Goal: Task Accomplishment & Management: Use online tool/utility

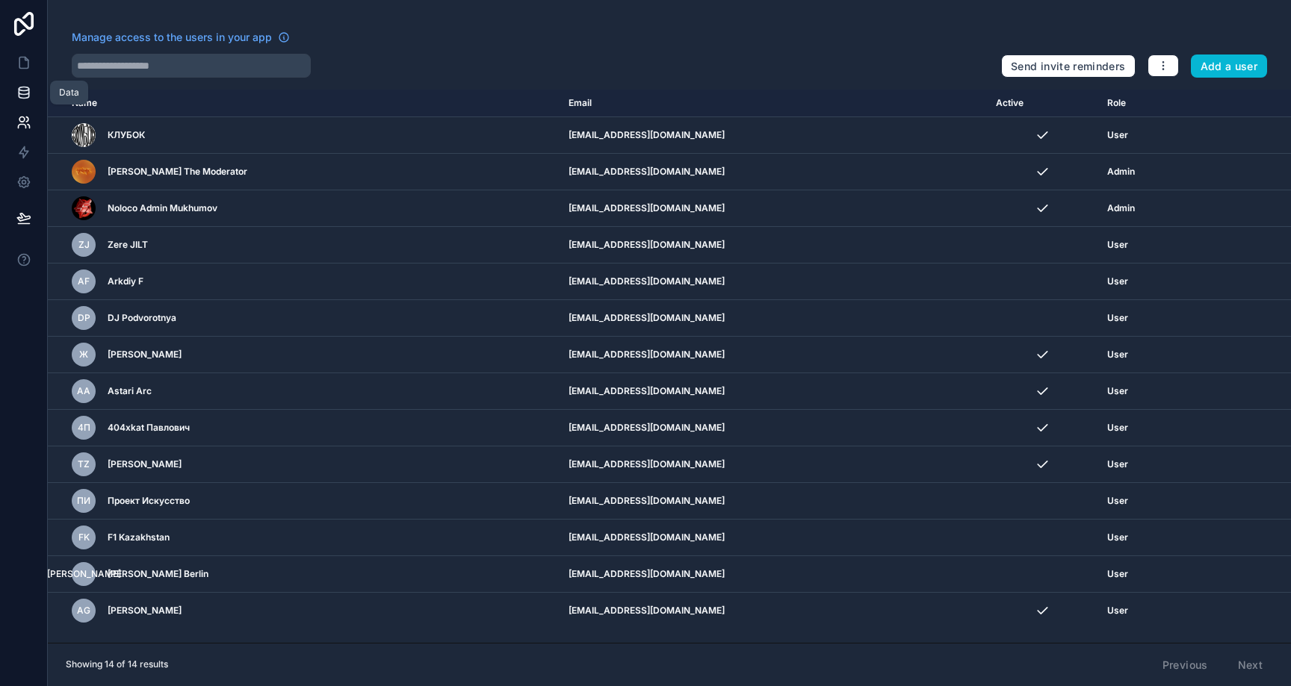
click at [22, 93] on icon at bounding box center [23, 92] width 15 height 15
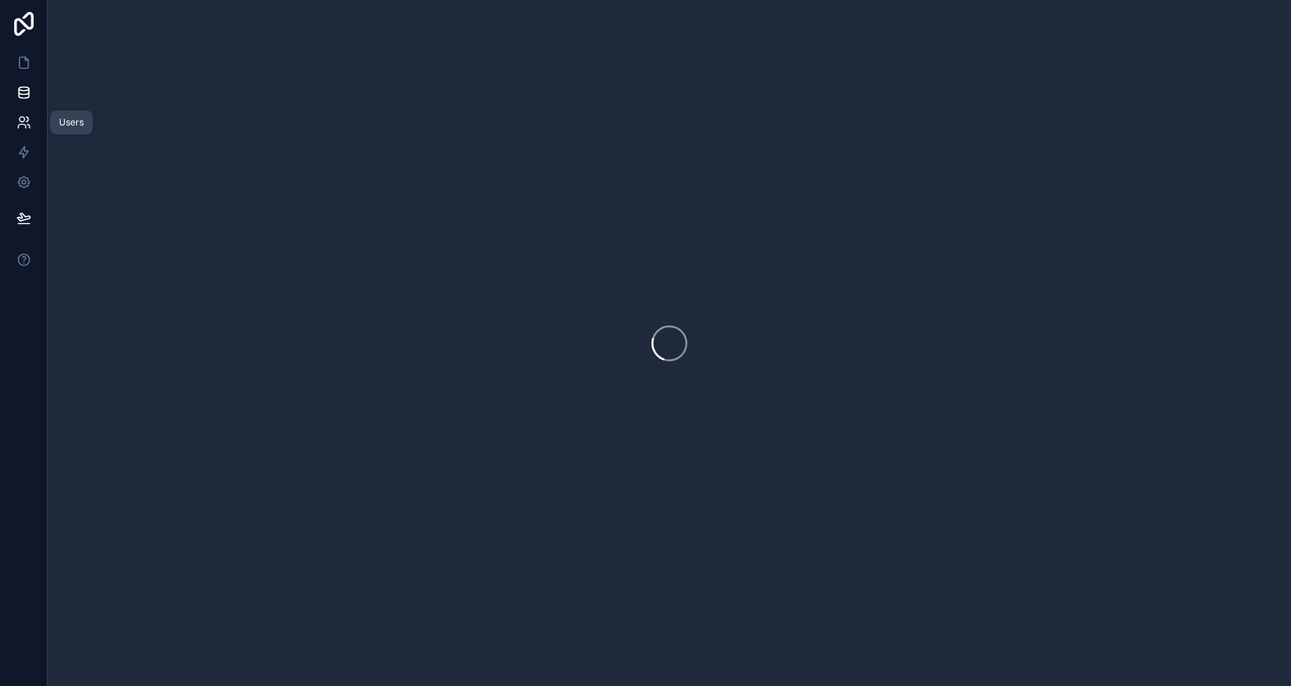
click at [19, 128] on icon at bounding box center [23, 122] width 15 height 15
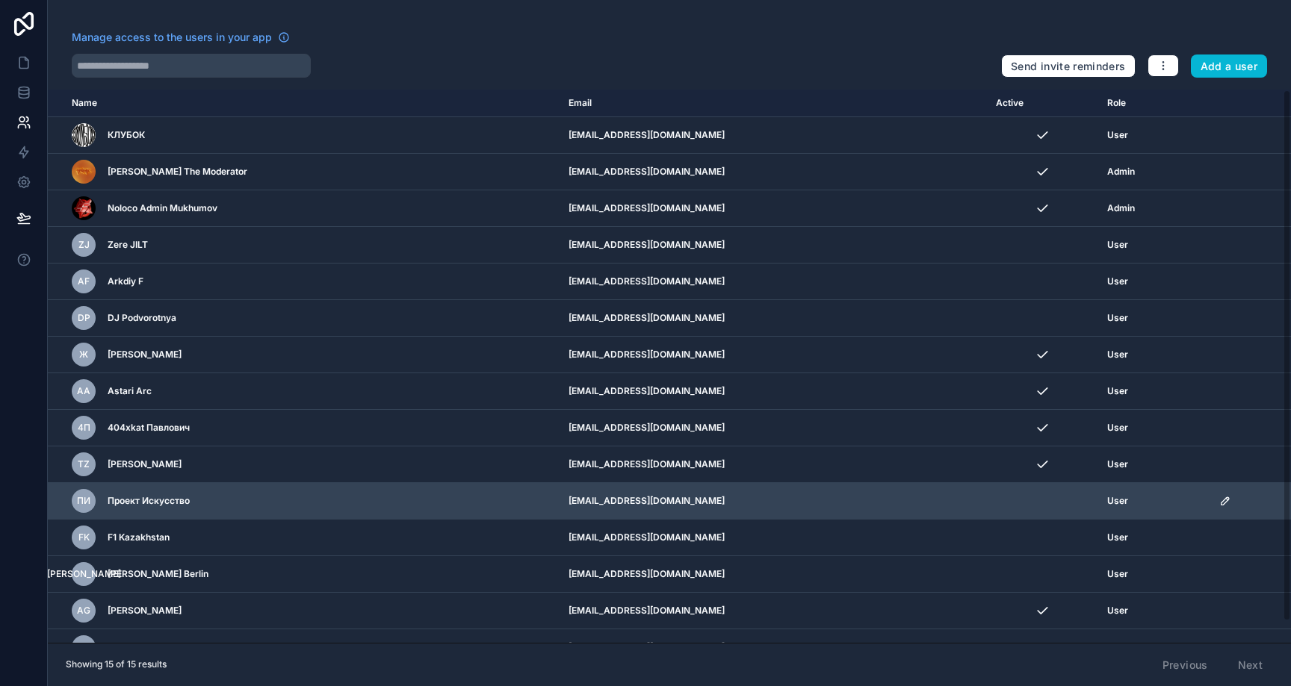
scroll to position [22, 0]
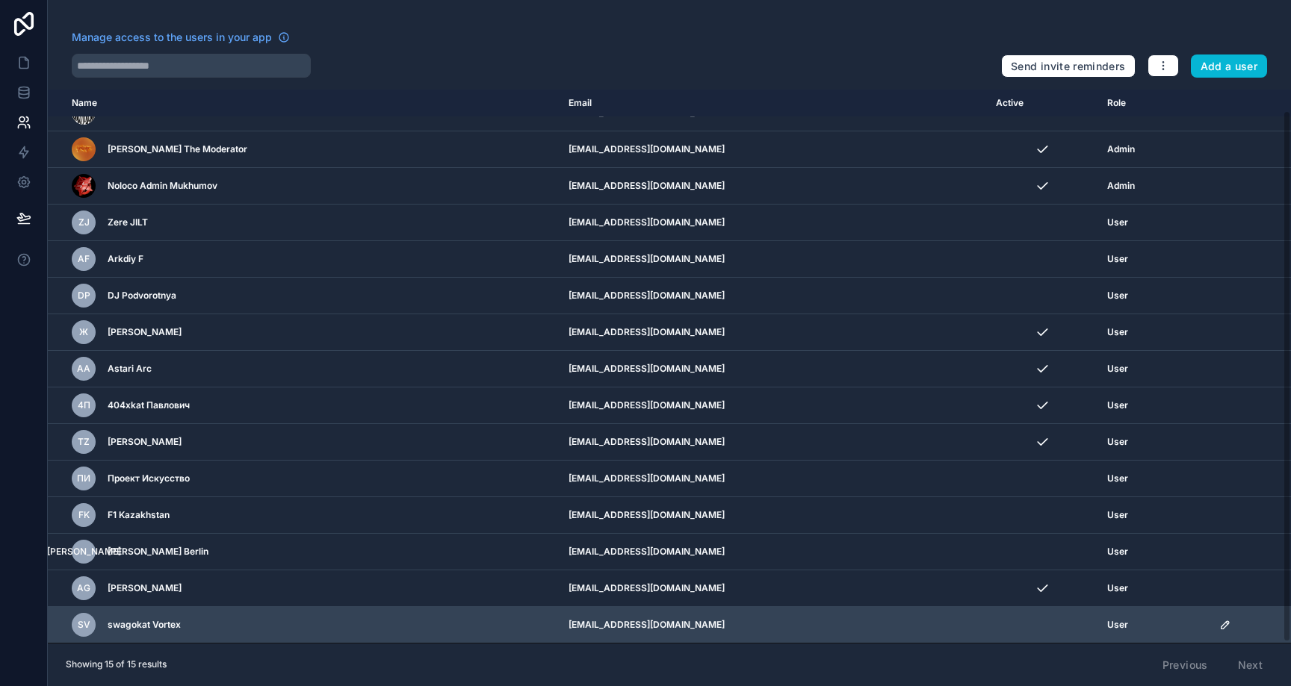
click at [1224, 627] on icon "scrollable content" at bounding box center [1225, 625] width 12 height 12
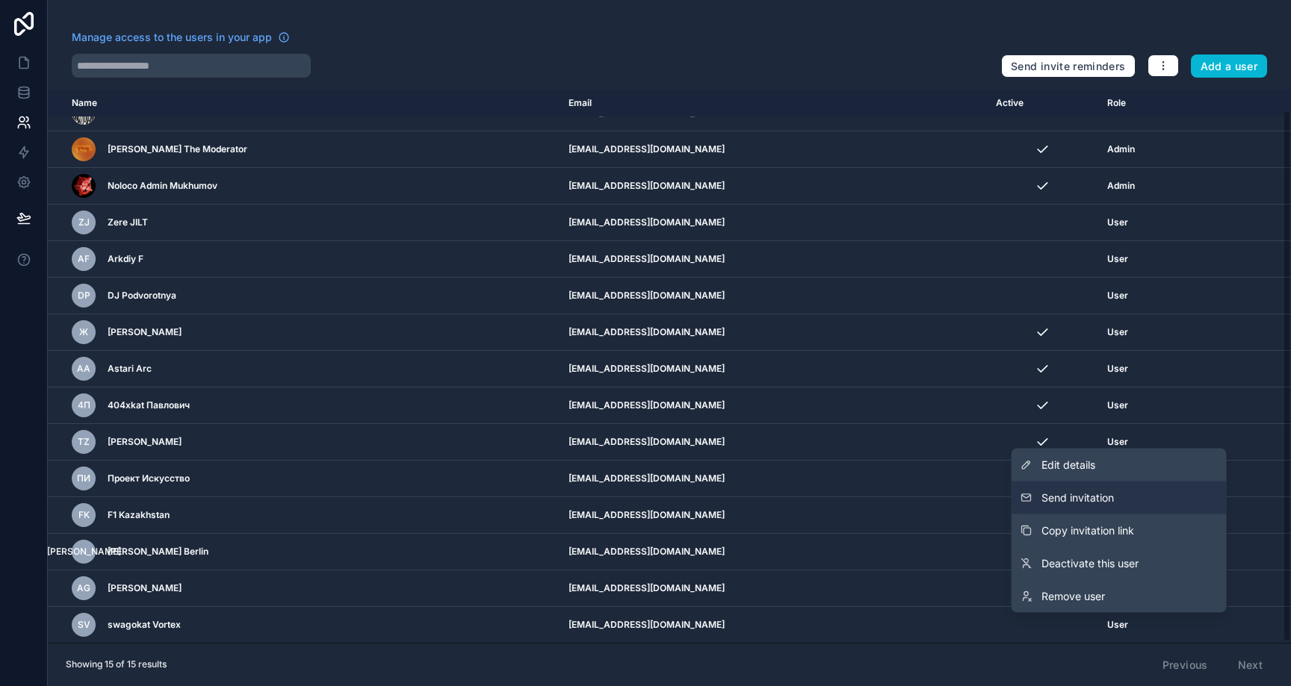
click at [1070, 500] on span "Send invitation" at bounding box center [1077, 498] width 72 height 15
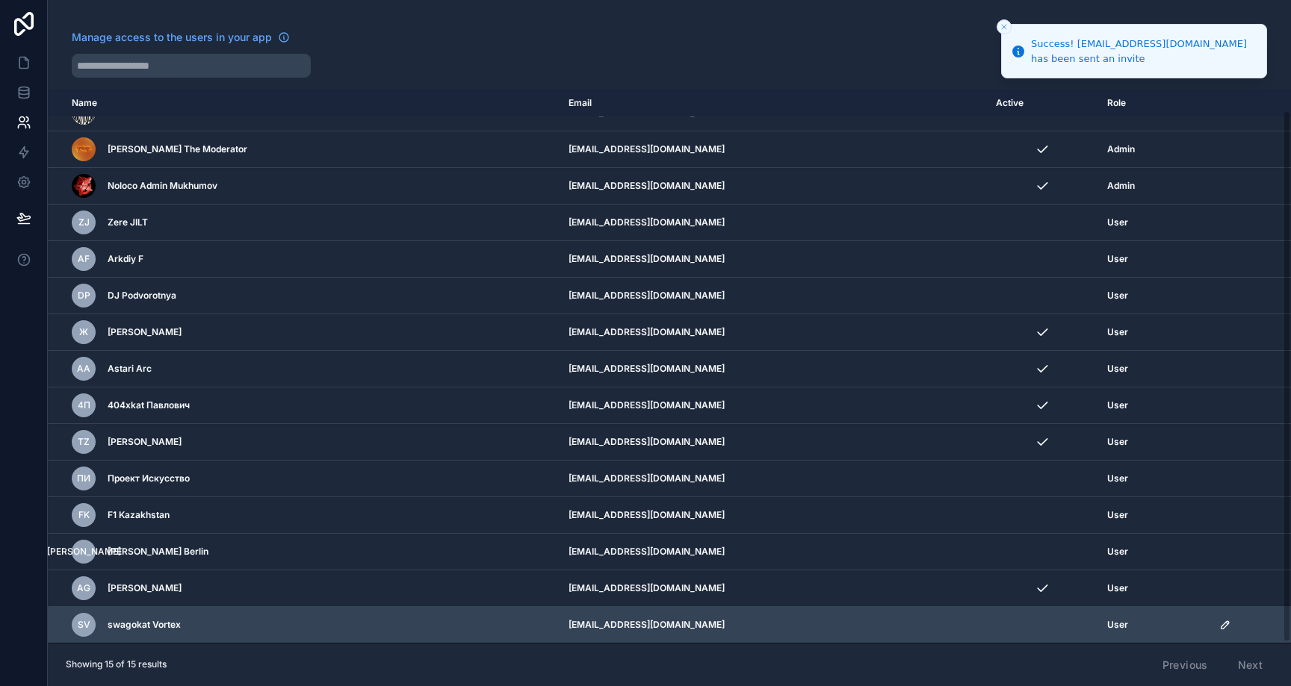
click at [1229, 624] on icon "scrollable content" at bounding box center [1224, 624] width 7 height 7
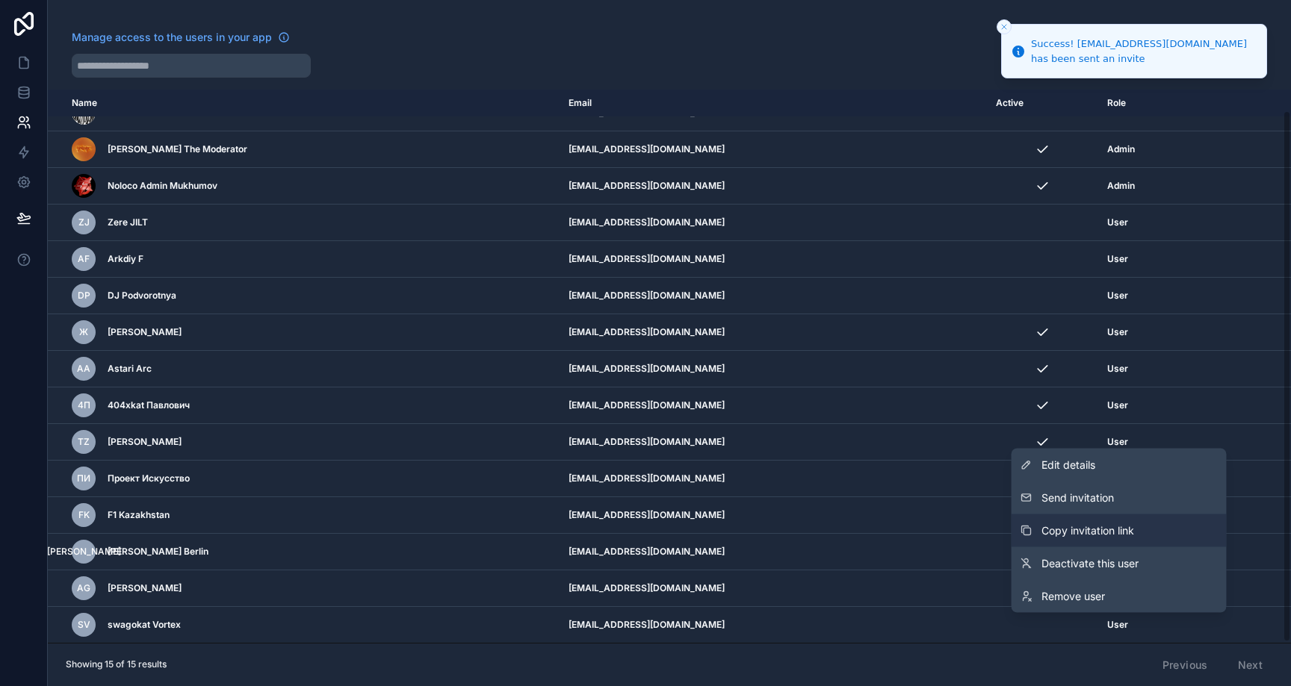
click at [1099, 532] on span "Copy invitation link" at bounding box center [1087, 531] width 93 height 15
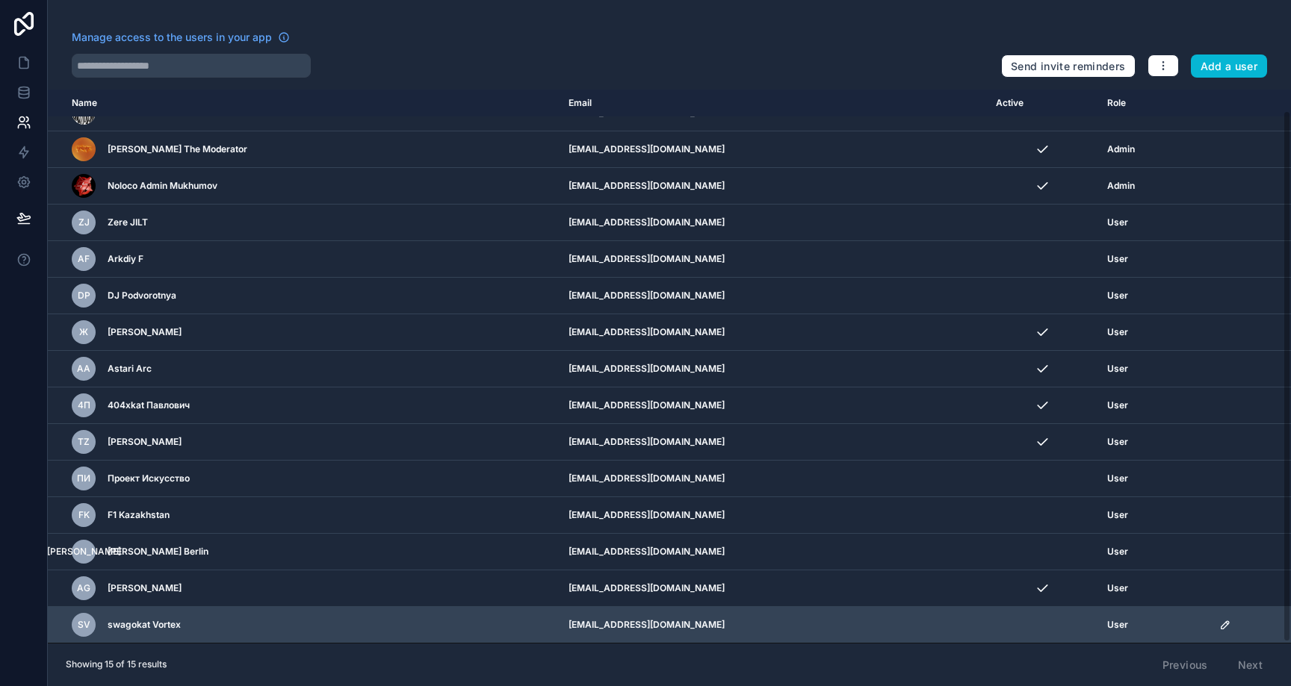
click at [1222, 624] on icon "scrollable content" at bounding box center [1225, 625] width 12 height 12
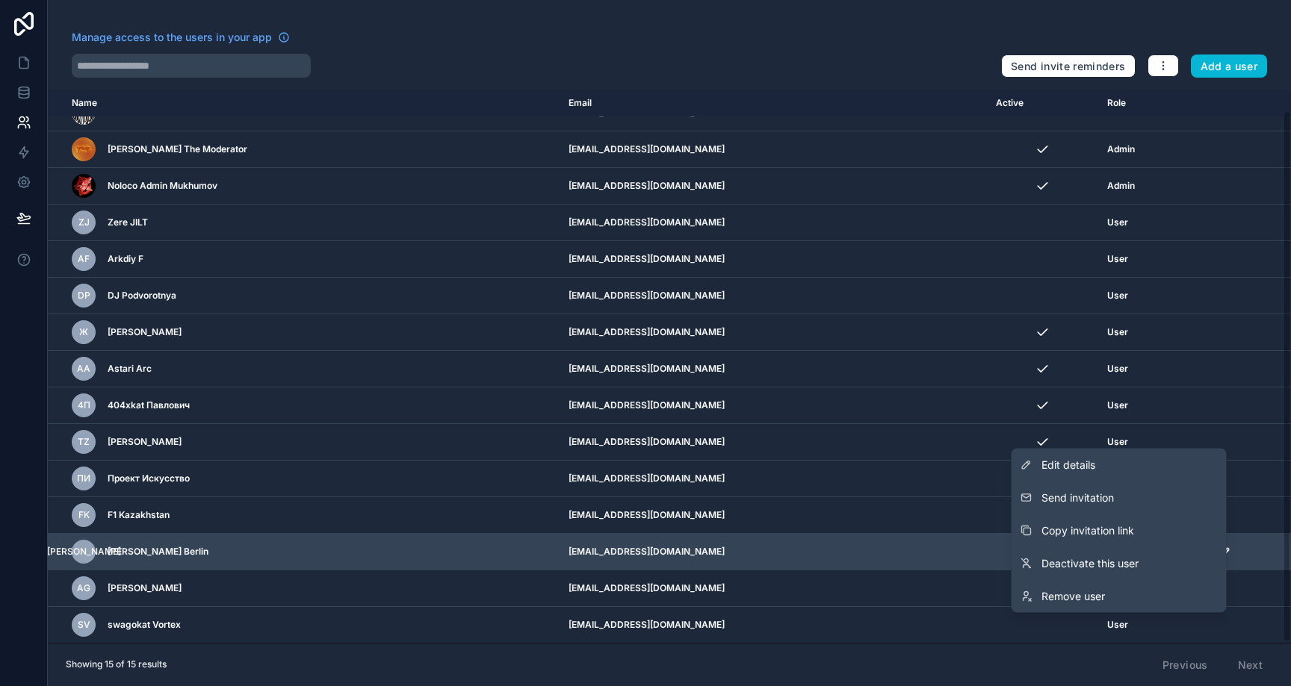
click at [1070, 534] on span "Copy invitation link" at bounding box center [1087, 531] width 93 height 15
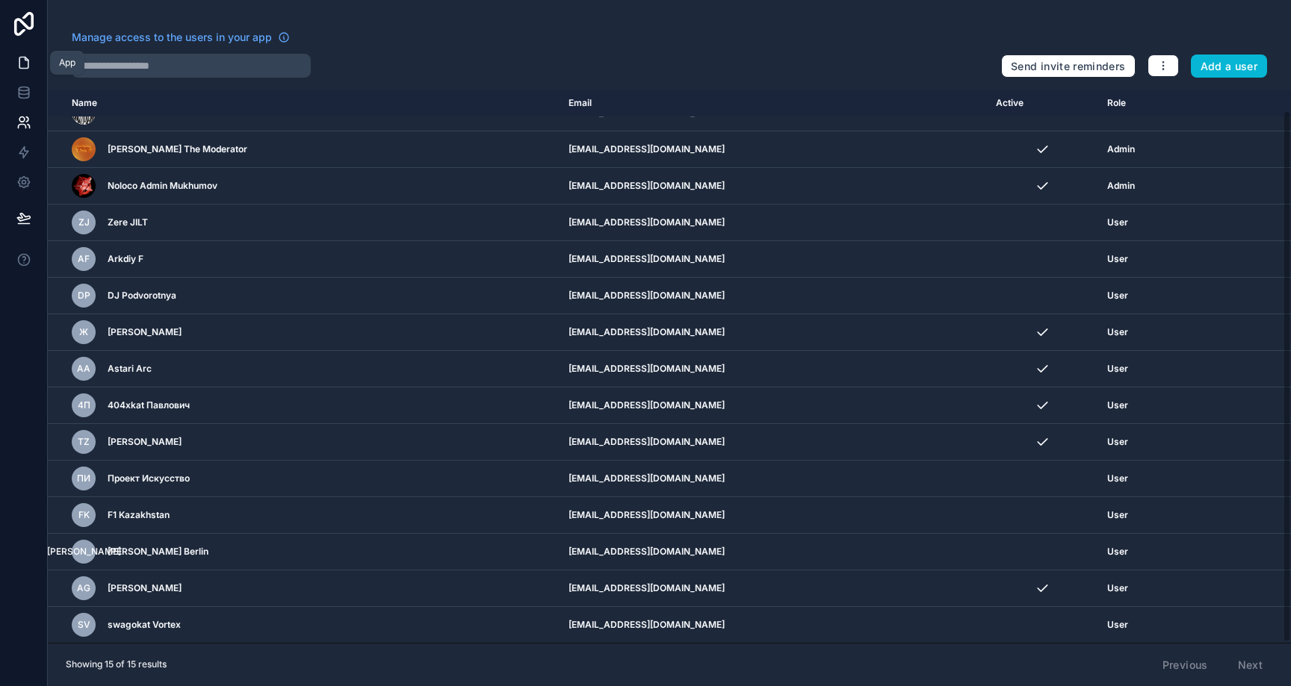
click at [32, 66] on link at bounding box center [23, 63] width 47 height 30
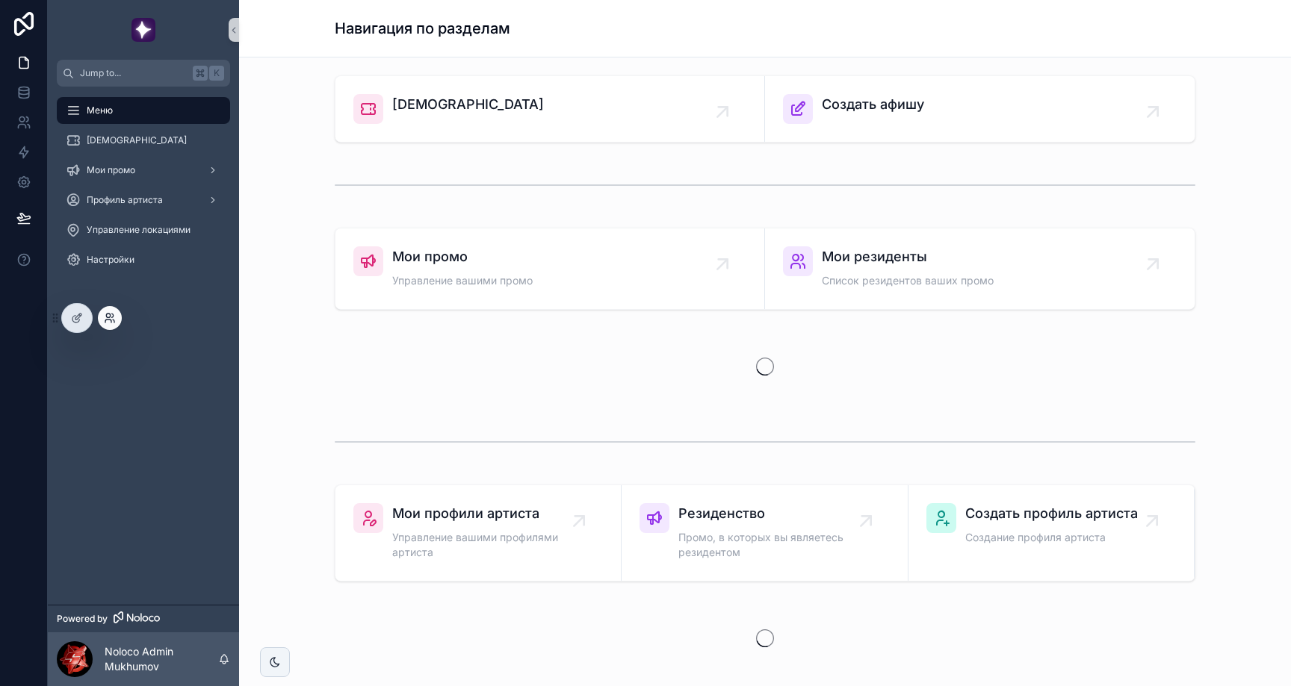
click at [111, 317] on icon at bounding box center [110, 318] width 12 height 12
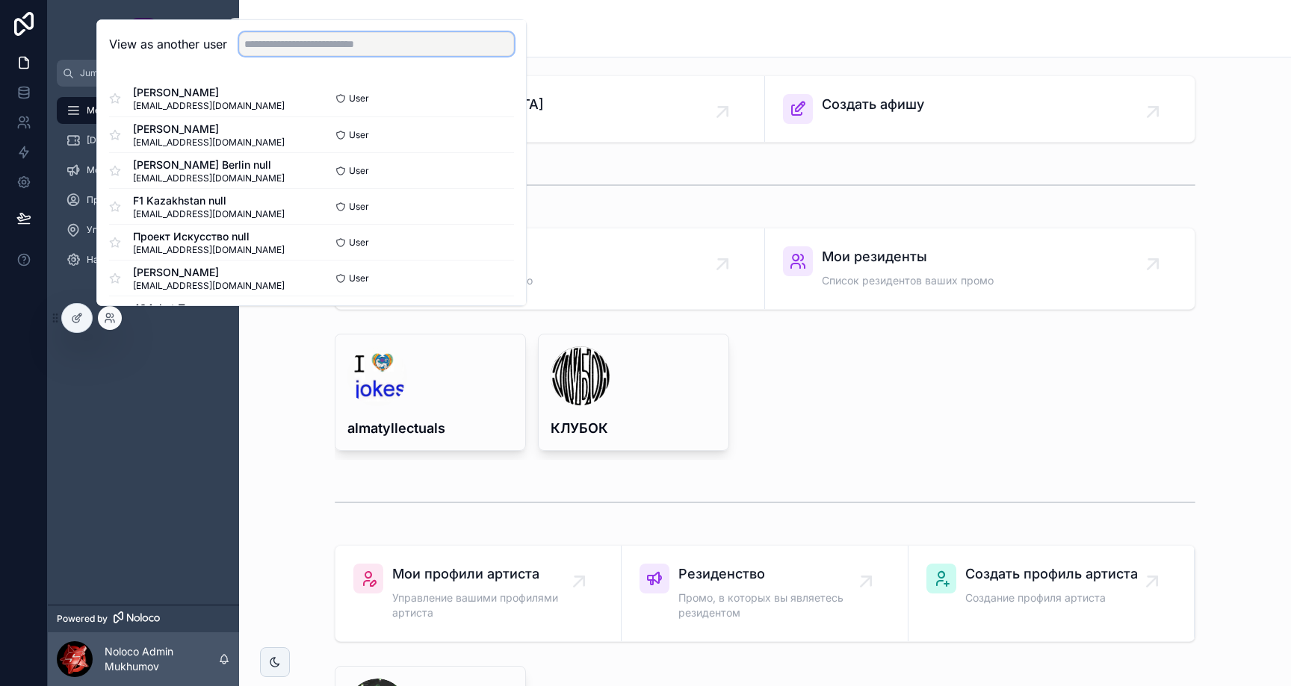
click at [326, 48] on input "text" at bounding box center [376, 44] width 275 height 24
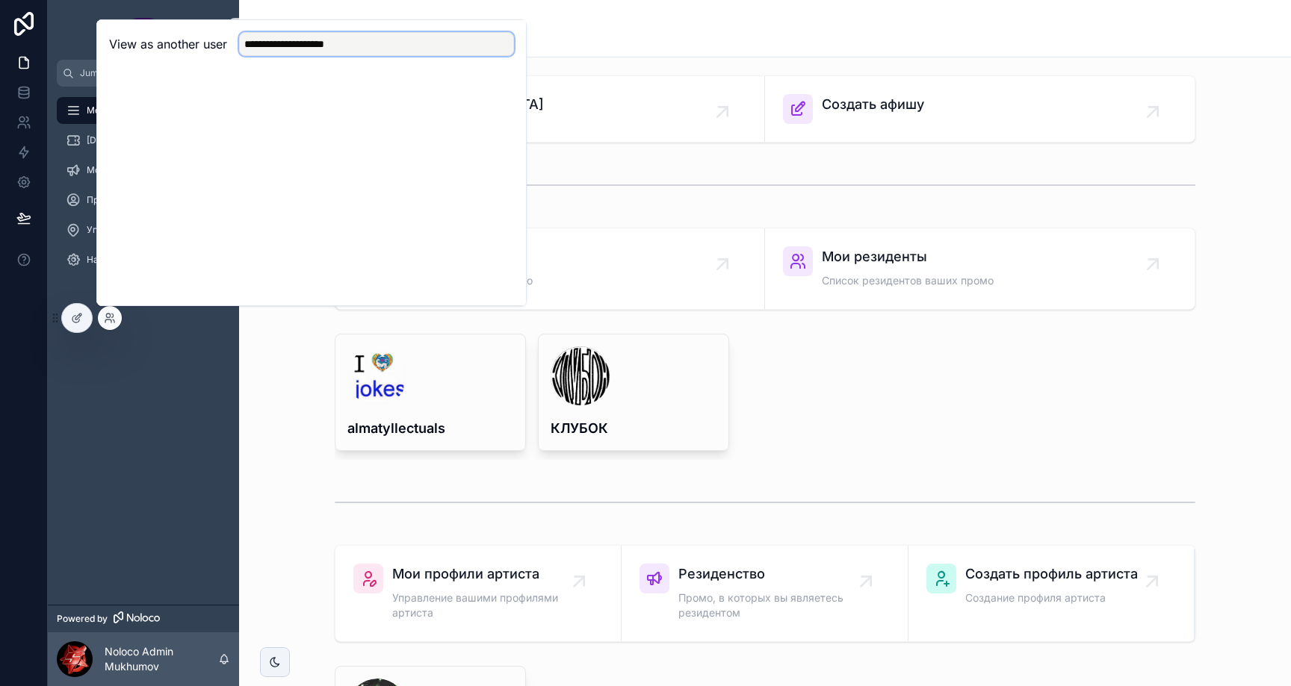
click at [376, 48] on input "**********" at bounding box center [376, 44] width 275 height 24
type input "*"
click at [188, 51] on h2 "View as another user" at bounding box center [168, 44] width 118 height 18
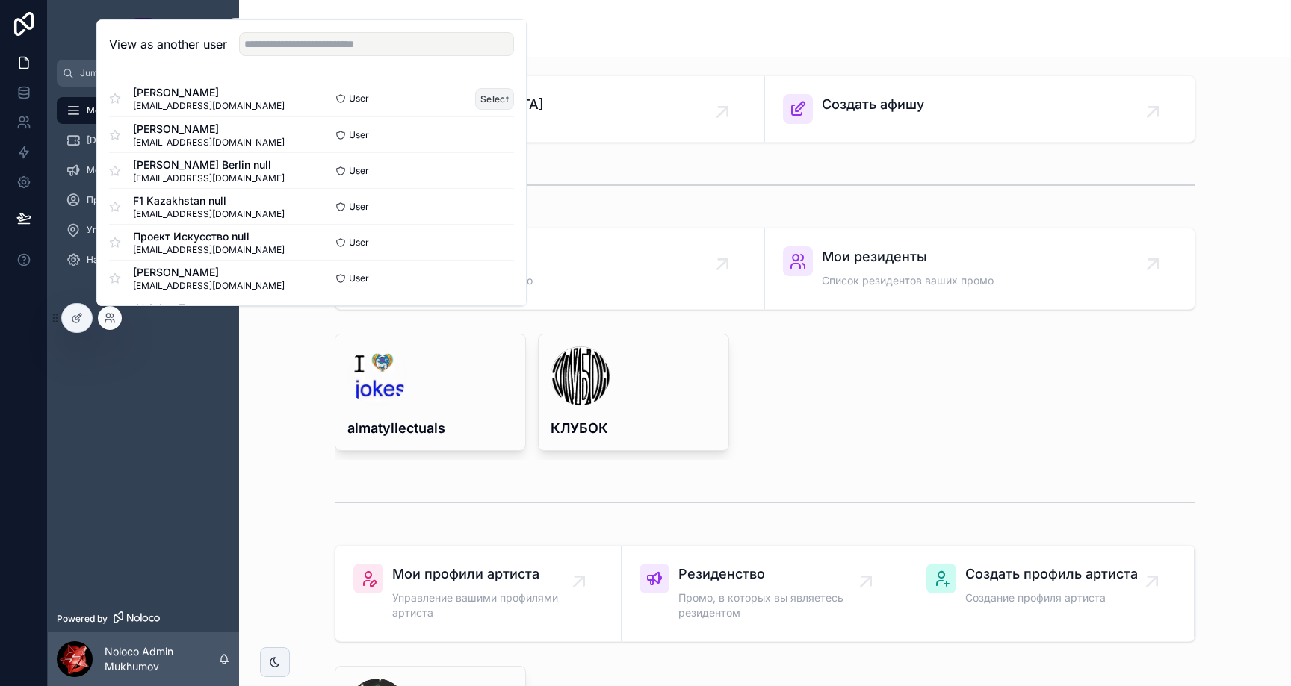
click at [491, 97] on button "Select" at bounding box center [494, 99] width 39 height 22
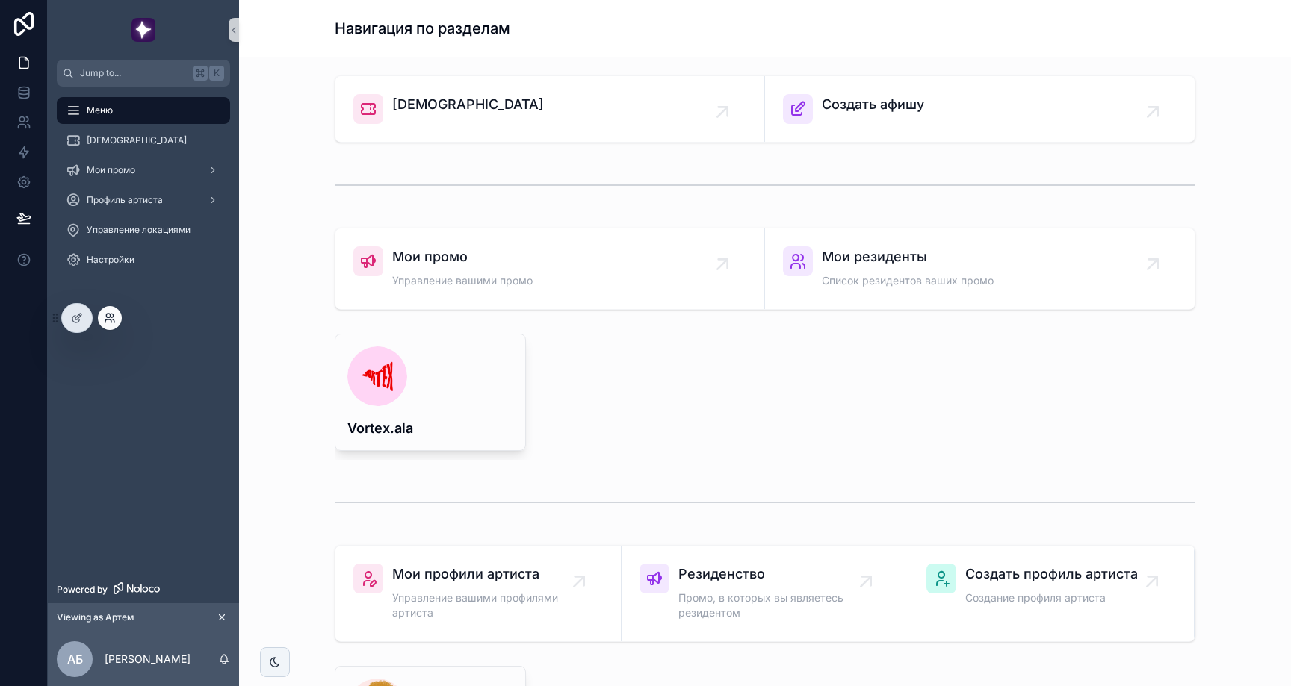
click at [114, 320] on icon at bounding box center [110, 318] width 12 height 12
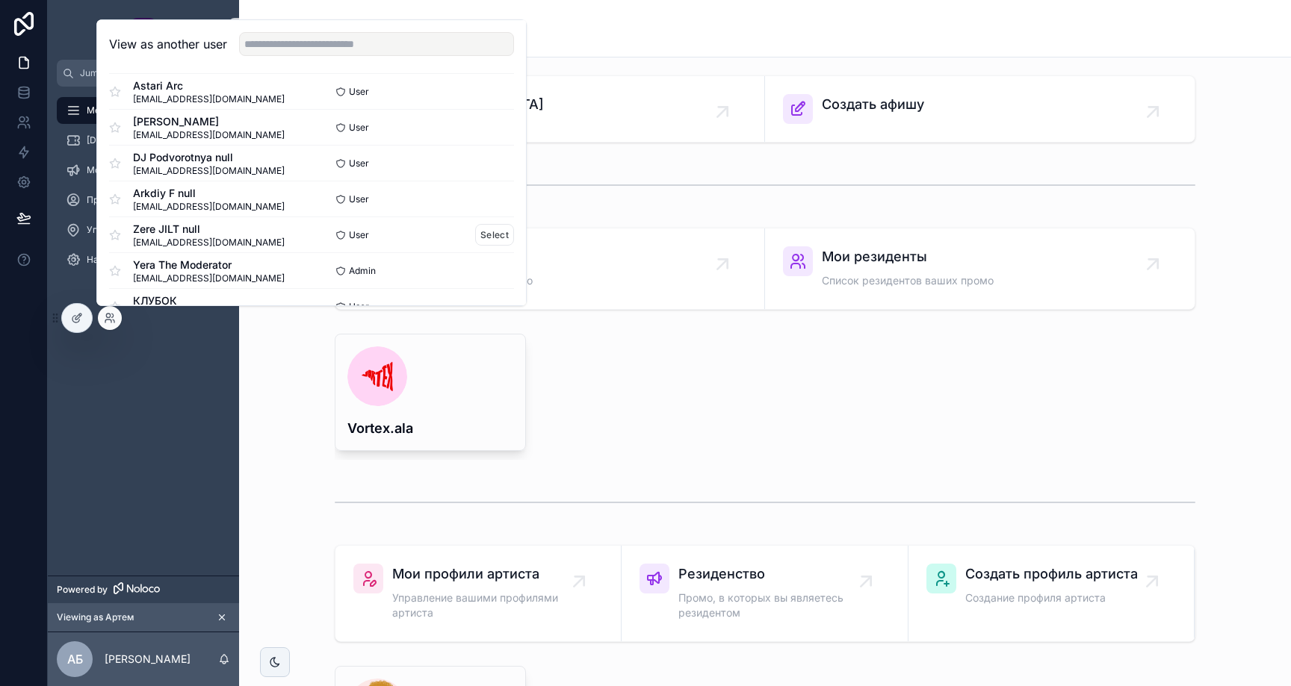
scroll to position [325, 0]
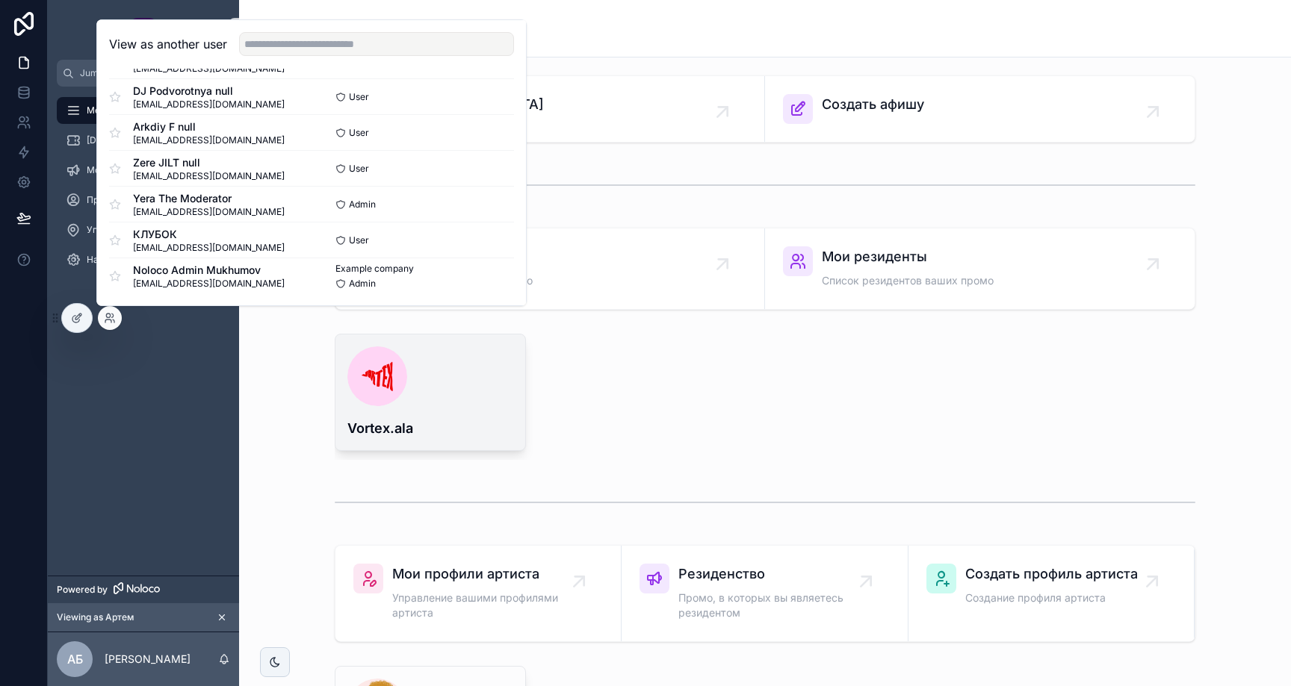
click at [430, 388] on div "scrollable content" at bounding box center [430, 377] width 166 height 60
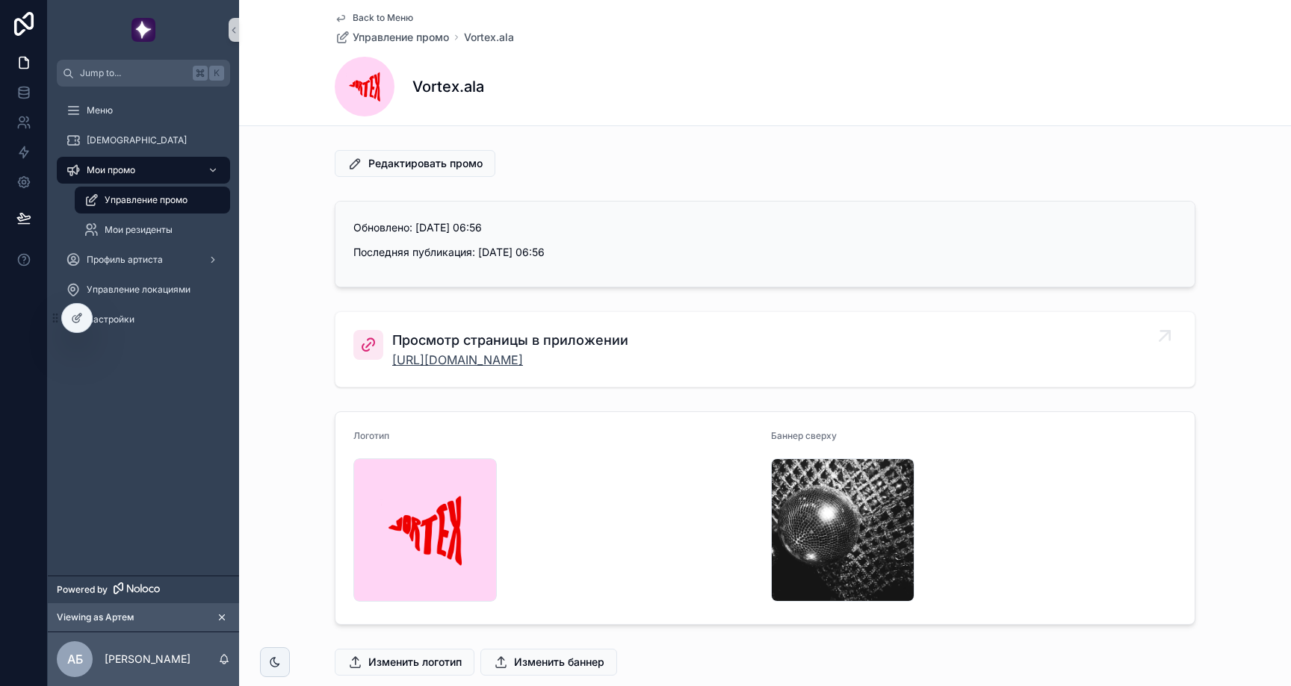
click at [580, 351] on link "https://www.eventgram.app/organizers/vortex" at bounding box center [510, 360] width 236 height 18
click at [115, 316] on icon at bounding box center [110, 318] width 12 height 12
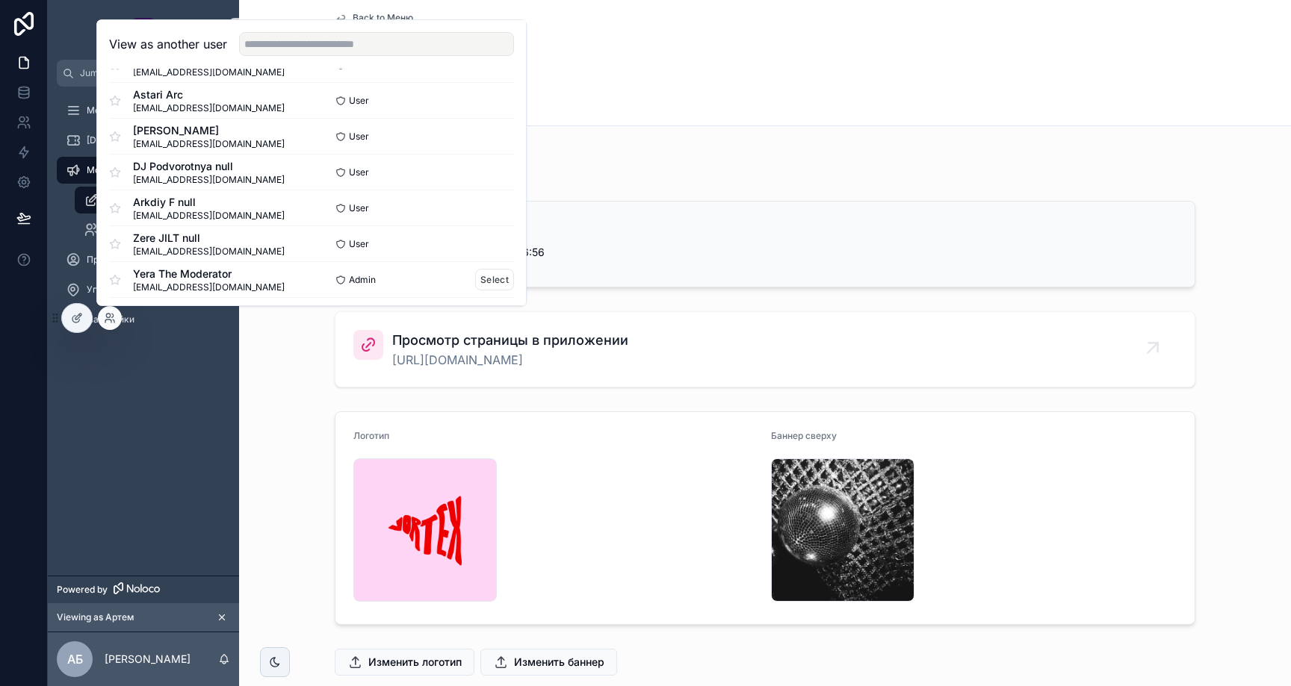
scroll to position [325, 0]
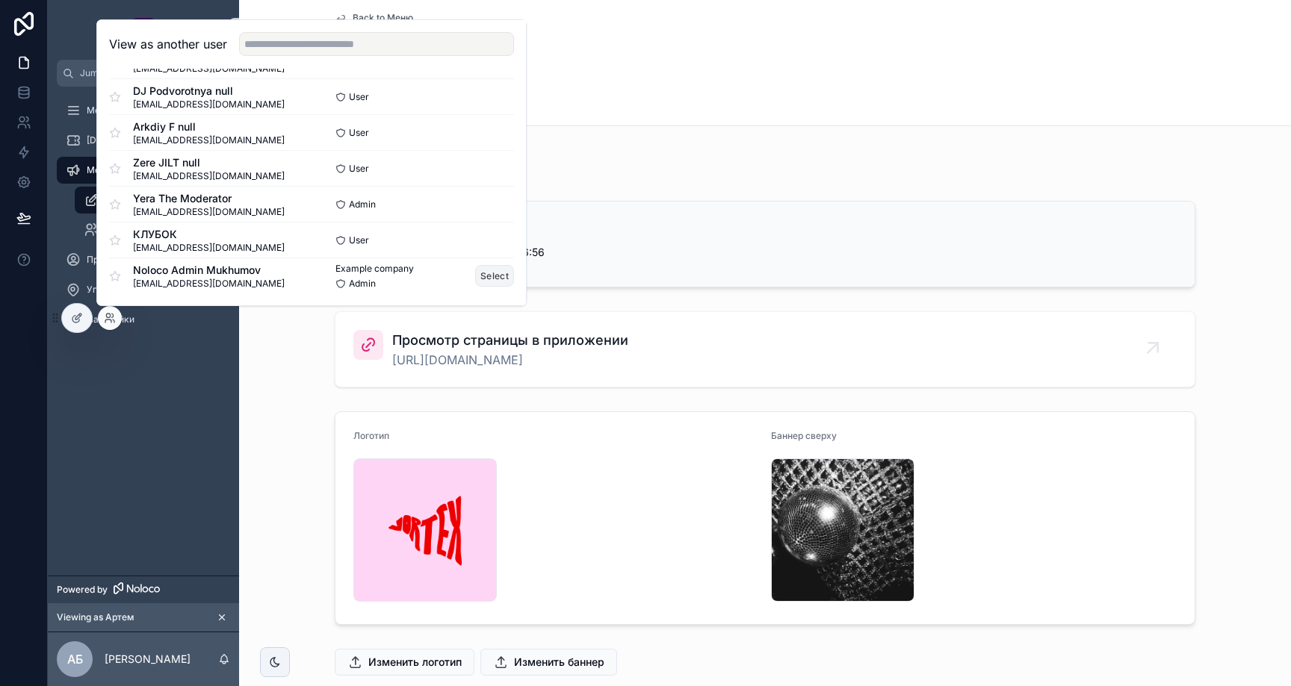
click at [483, 276] on button "Select" at bounding box center [494, 276] width 39 height 22
